Goal: Information Seeking & Learning: Learn about a topic

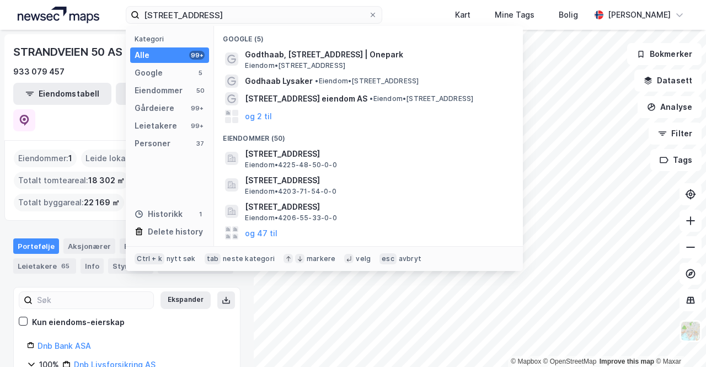
click at [206, 11] on input "[STREET_ADDRESS]" at bounding box center [253, 15] width 229 height 17
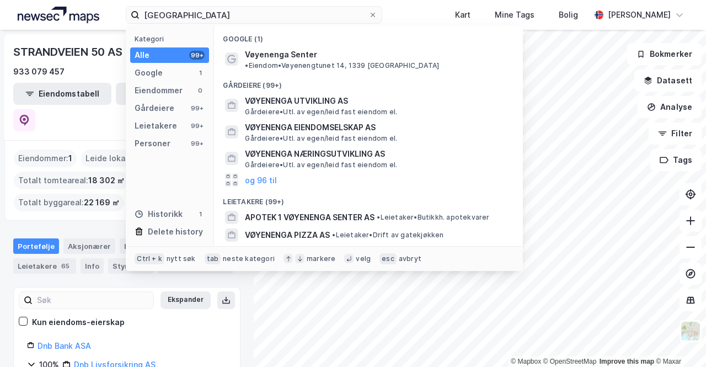
click at [296, 58] on span "Vøyenenga Senter" at bounding box center [281, 54] width 72 height 13
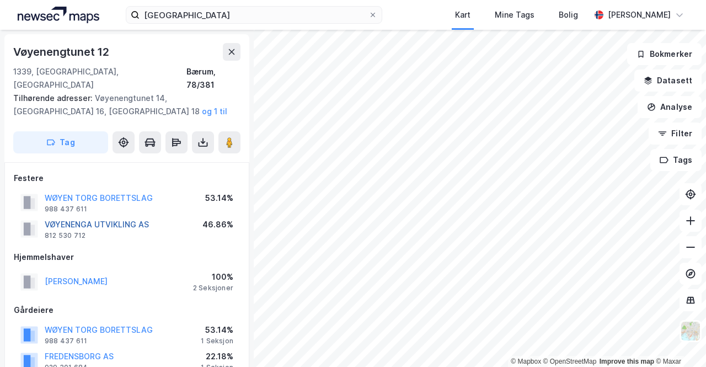
click at [0, 0] on button "VØYENENGA UTVIKLING AS" at bounding box center [0, 0] width 0 height 0
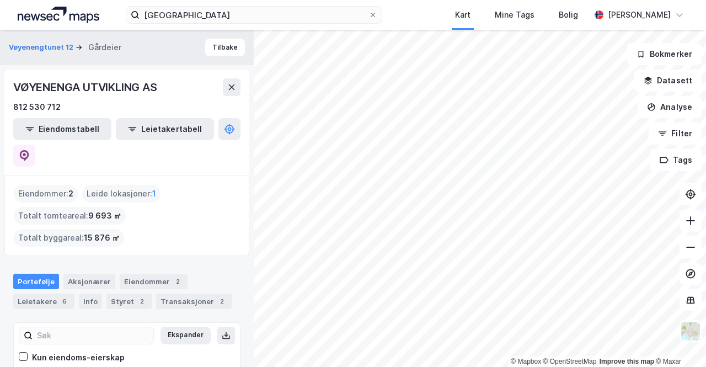
click at [79, 198] on div "Eiendommer : 2 Leide lokasjoner : 1 Totalt tomteareal : 9 693 ㎡ Totalt byggarea…" at bounding box center [126, 215] width 245 height 80
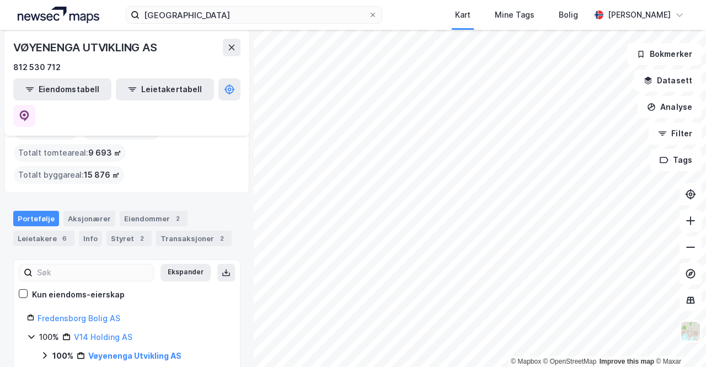
scroll to position [62, 0]
click at [111, 351] on link "Vøyenenga Utvikling AS" at bounding box center [134, 355] width 93 height 9
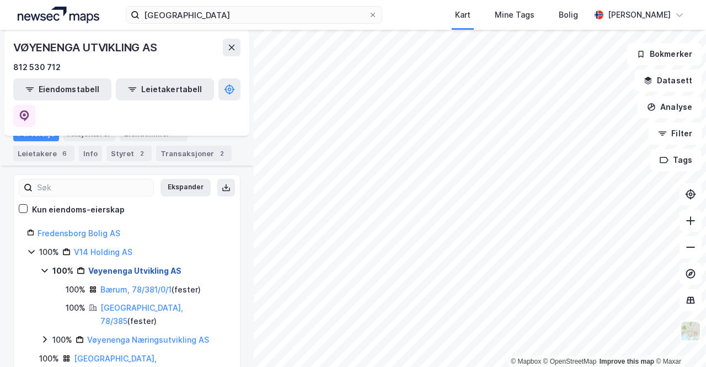
scroll to position [148, 0]
click at [131, 282] on div "Bærum, 78/381/0/1 ( fester )" at bounding box center [150, 288] width 100 height 13
click at [134, 284] on link "Bærum, 78/381/0/1" at bounding box center [135, 288] width 71 height 9
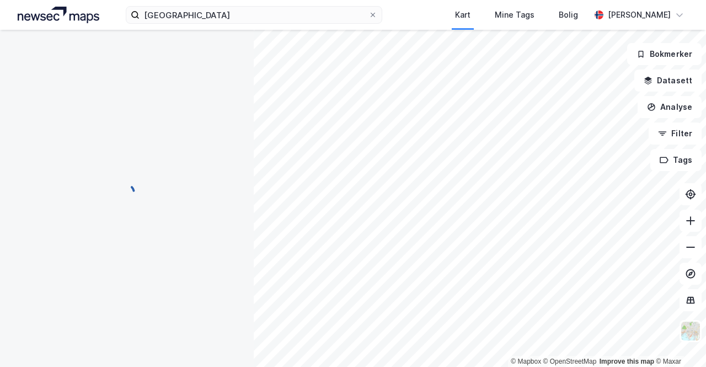
scroll to position [123, 0]
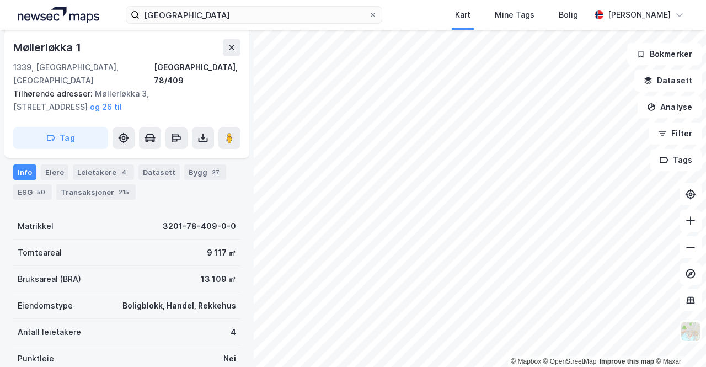
scroll to position [186, 0]
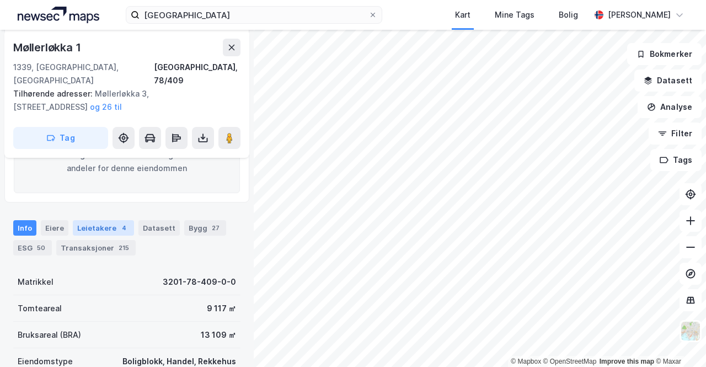
click at [119, 222] on div "4" at bounding box center [124, 227] width 11 height 11
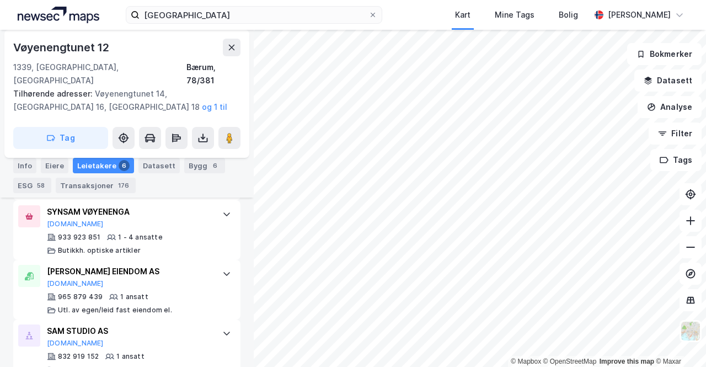
scroll to position [661, 0]
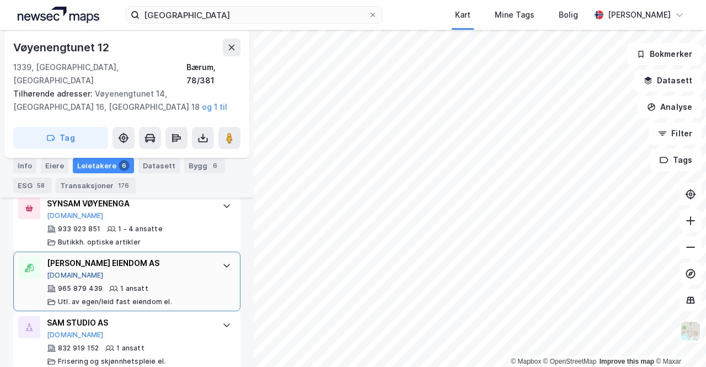
click at [59, 271] on button "[DOMAIN_NAME]" at bounding box center [75, 275] width 57 height 9
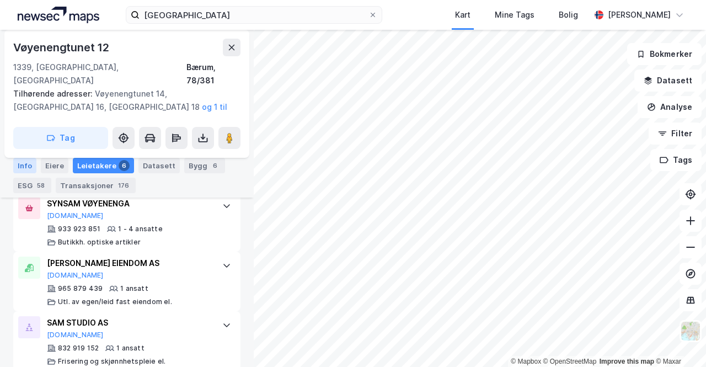
click at [17, 162] on div "Info" at bounding box center [24, 165] width 23 height 15
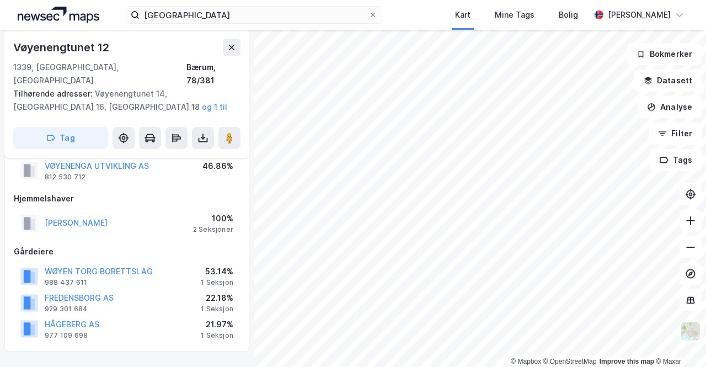
scroll to position [150, 0]
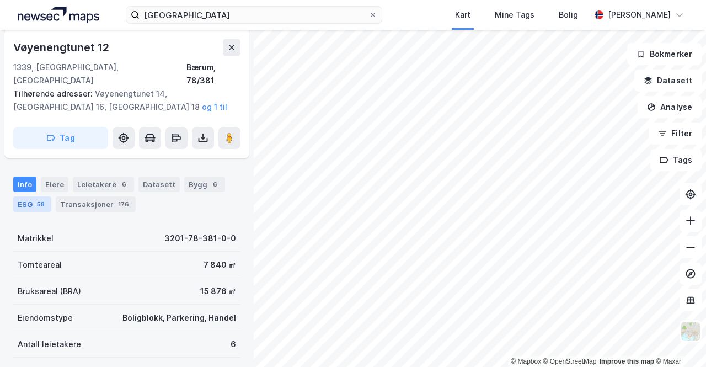
click at [35, 196] on div "ESG 58" at bounding box center [32, 203] width 38 height 15
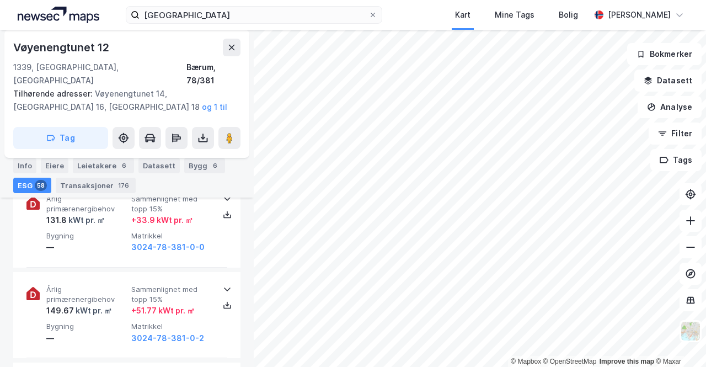
scroll to position [251, 0]
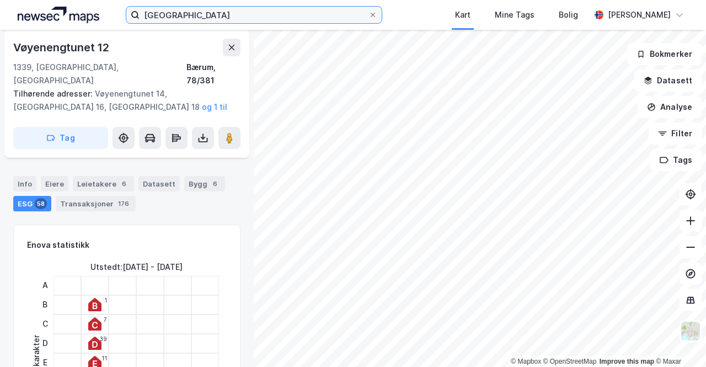
click at [160, 18] on input "[GEOGRAPHIC_DATA]" at bounding box center [253, 15] width 229 height 17
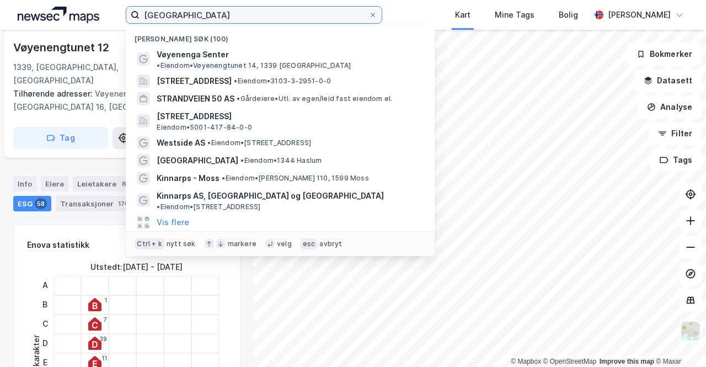
click at [160, 18] on input "[GEOGRAPHIC_DATA]" at bounding box center [253, 15] width 229 height 17
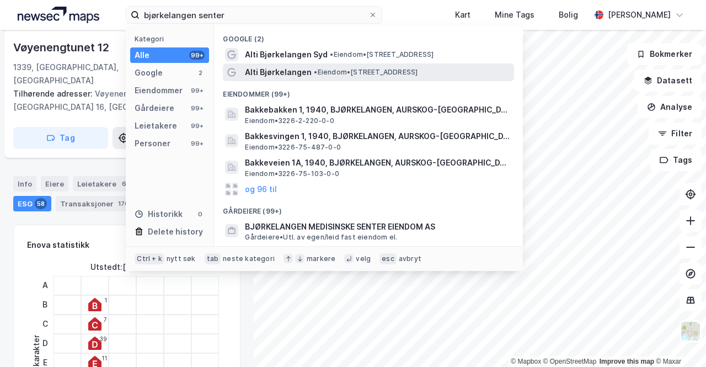
click at [303, 78] on span "Alti Bjørkelangen" at bounding box center [278, 72] width 67 height 13
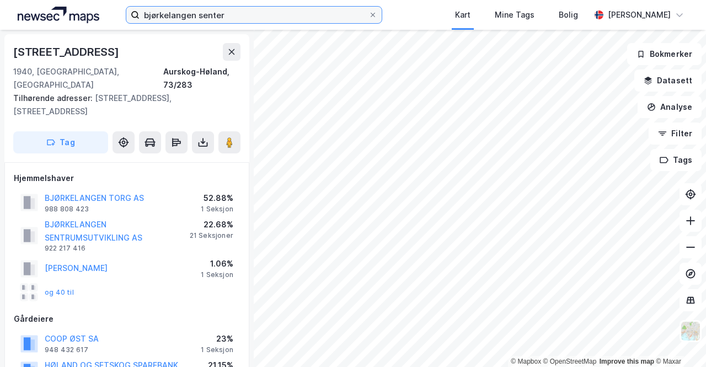
click at [244, 15] on input "bjørkelangen senter" at bounding box center [253, 15] width 229 height 17
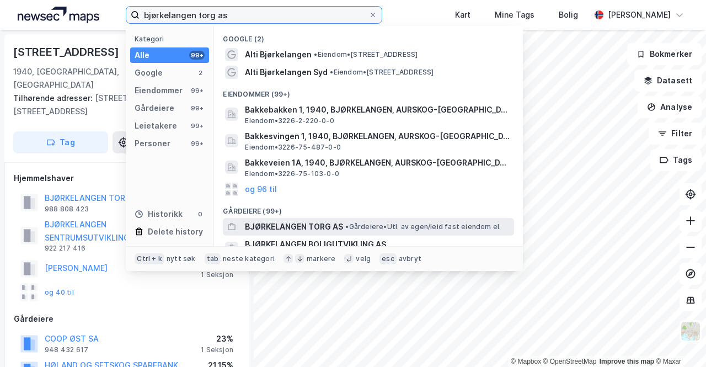
type input "bjørkelangen torg as"
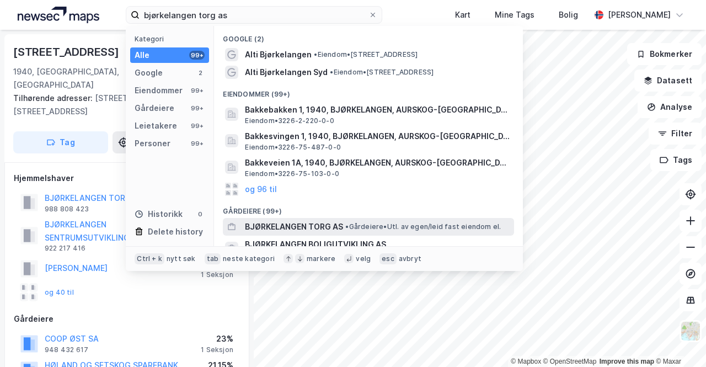
click at [315, 227] on span "BJØRKELANGEN TORG AS" at bounding box center [294, 226] width 98 height 13
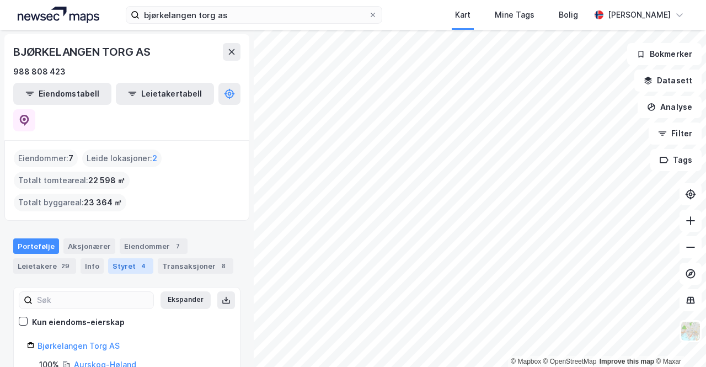
scroll to position [1, 0]
click at [35, 109] on button at bounding box center [24, 120] width 22 height 22
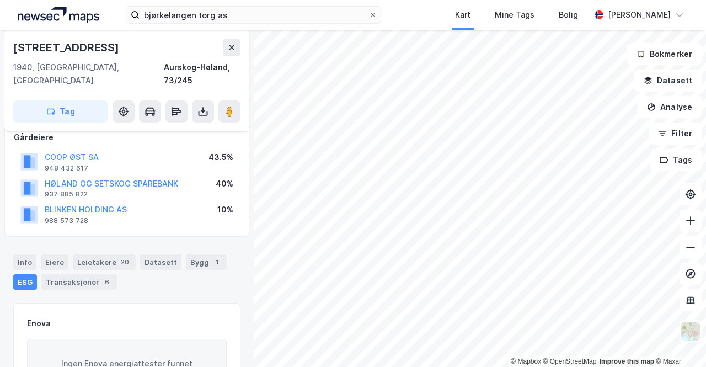
scroll to position [104, 0]
click at [110, 240] on div "Info [PERSON_NAME] 20 Datasett Bygg 1 ESG Transaksjoner 6" at bounding box center [127, 266] width 254 height 53
click at [111, 253] on div "Leietakere 20" at bounding box center [104, 260] width 63 height 15
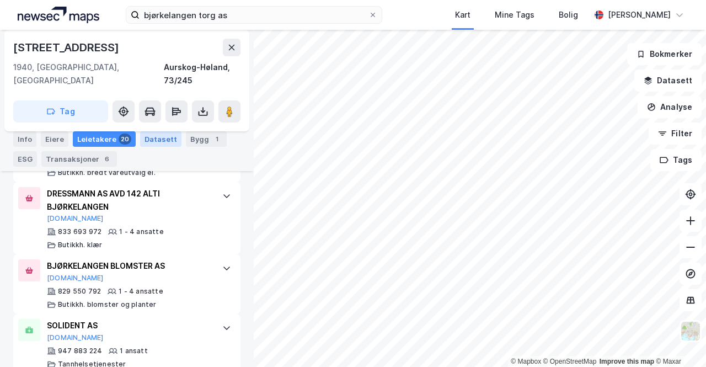
scroll to position [1483, 0]
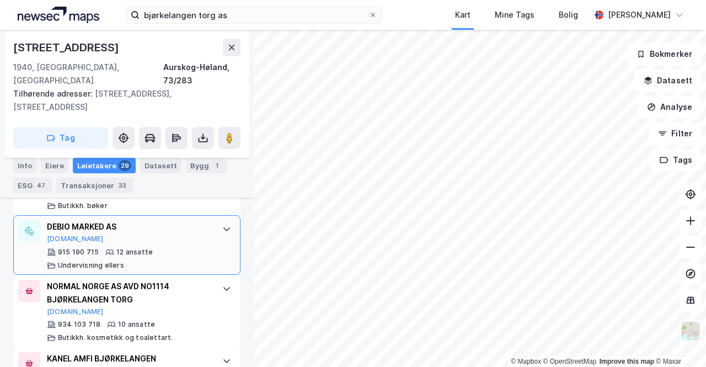
scroll to position [877, 0]
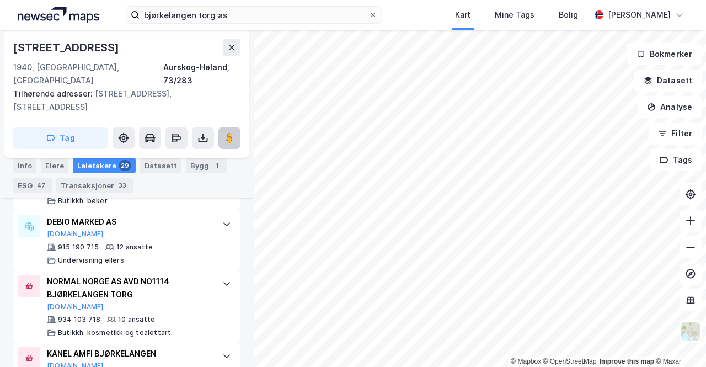
click at [231, 132] on image at bounding box center [229, 137] width 7 height 11
